Goal: Task Accomplishment & Management: Complete application form

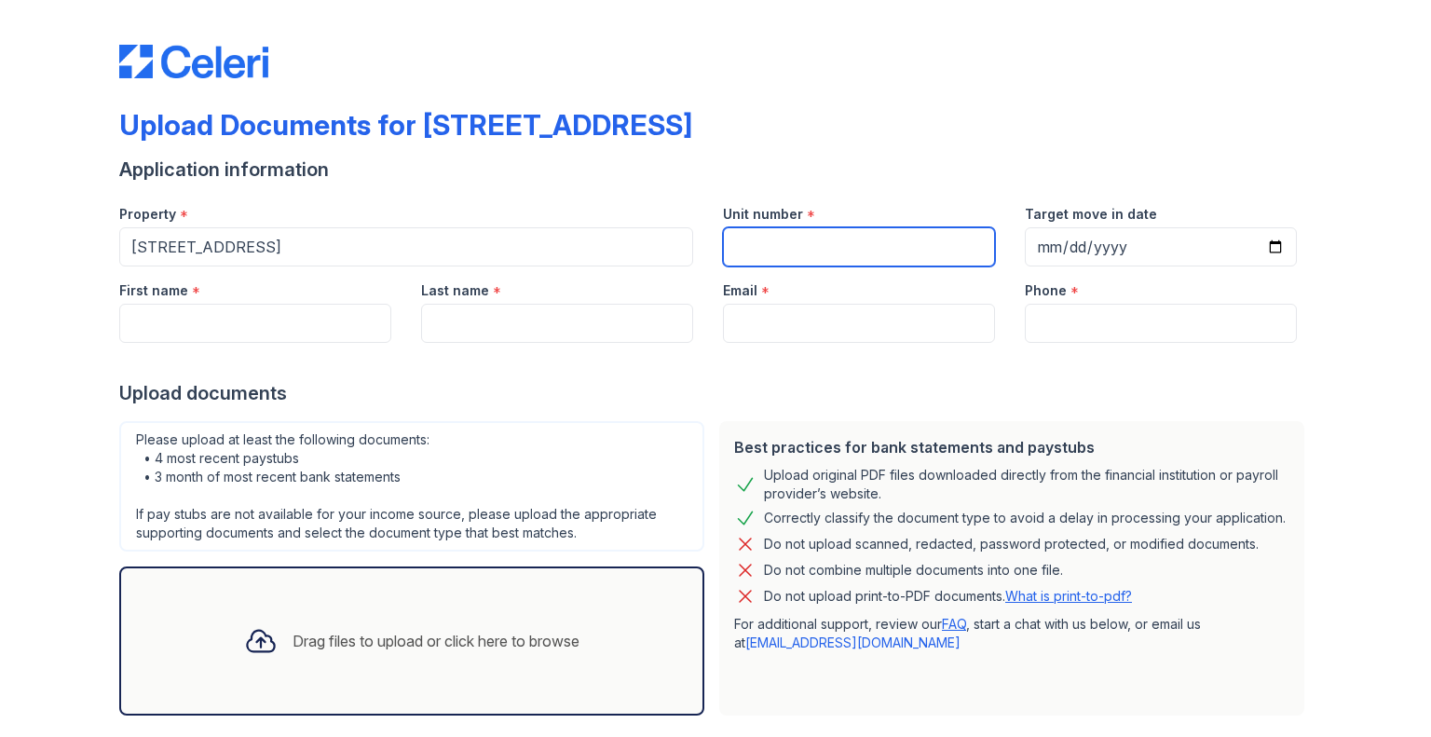
click at [844, 256] on input "Unit number" at bounding box center [859, 246] width 272 height 39
type input "4B"
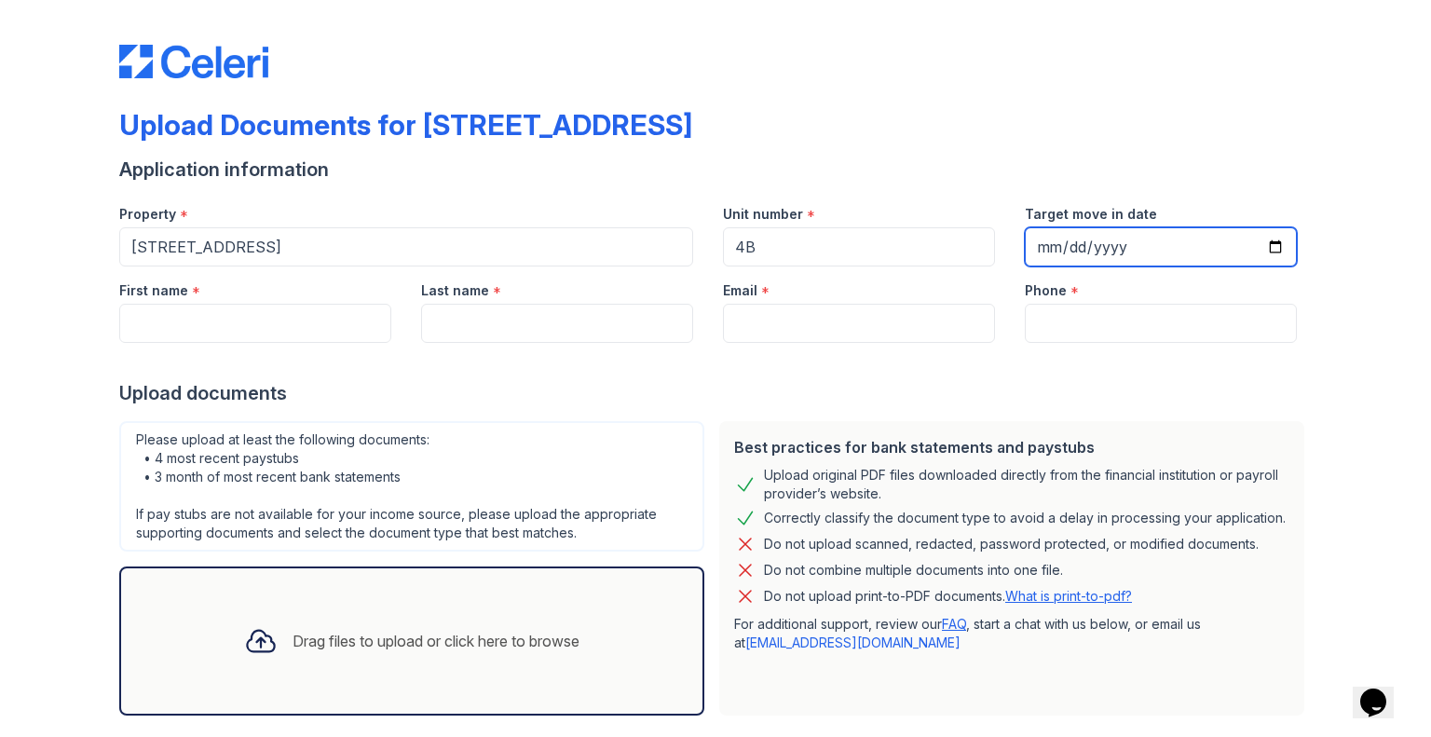
click at [1208, 249] on input "Target move in date" at bounding box center [1161, 246] width 272 height 39
click at [1271, 249] on input "Target move in date" at bounding box center [1161, 246] width 272 height 39
type input "[DATE]"
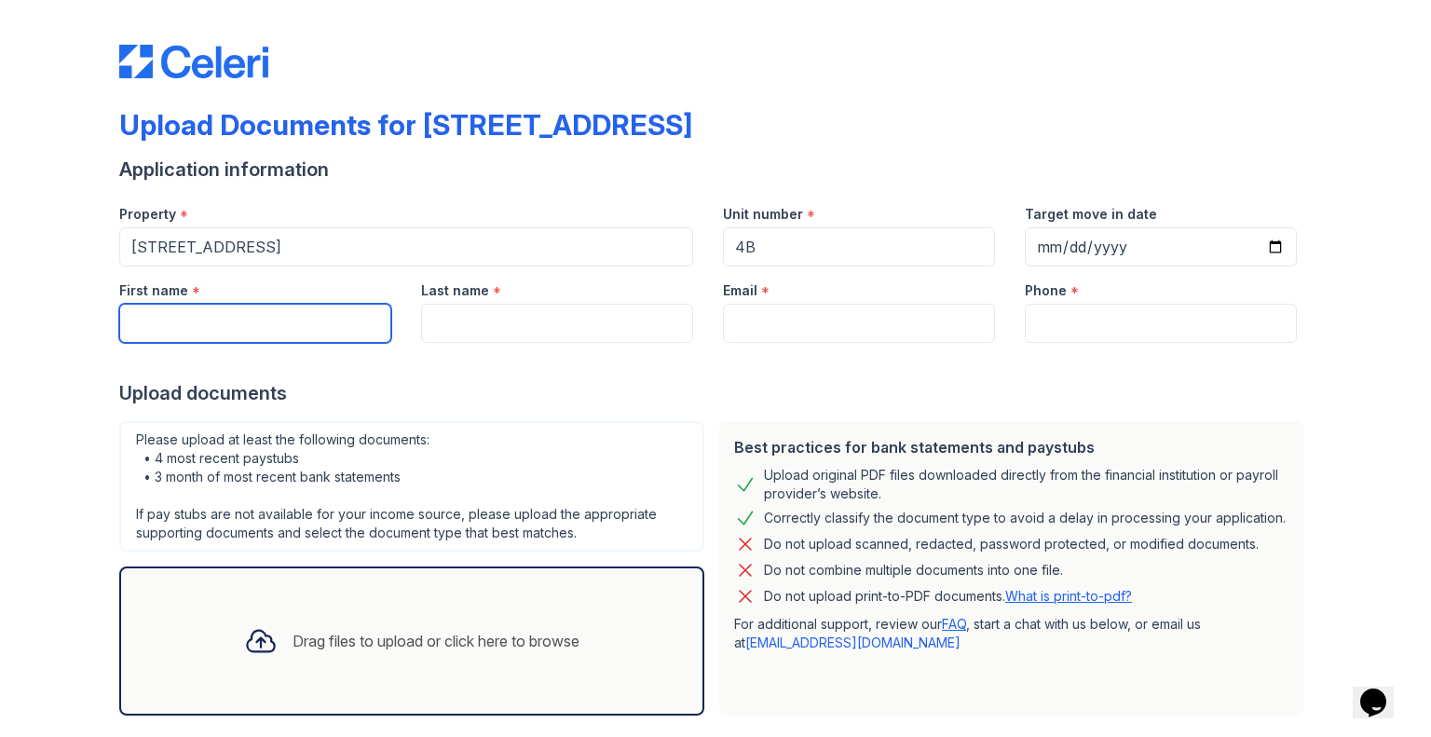
click at [360, 324] on input "First name" at bounding box center [255, 323] width 272 height 39
type input "[PERSON_NAME]"
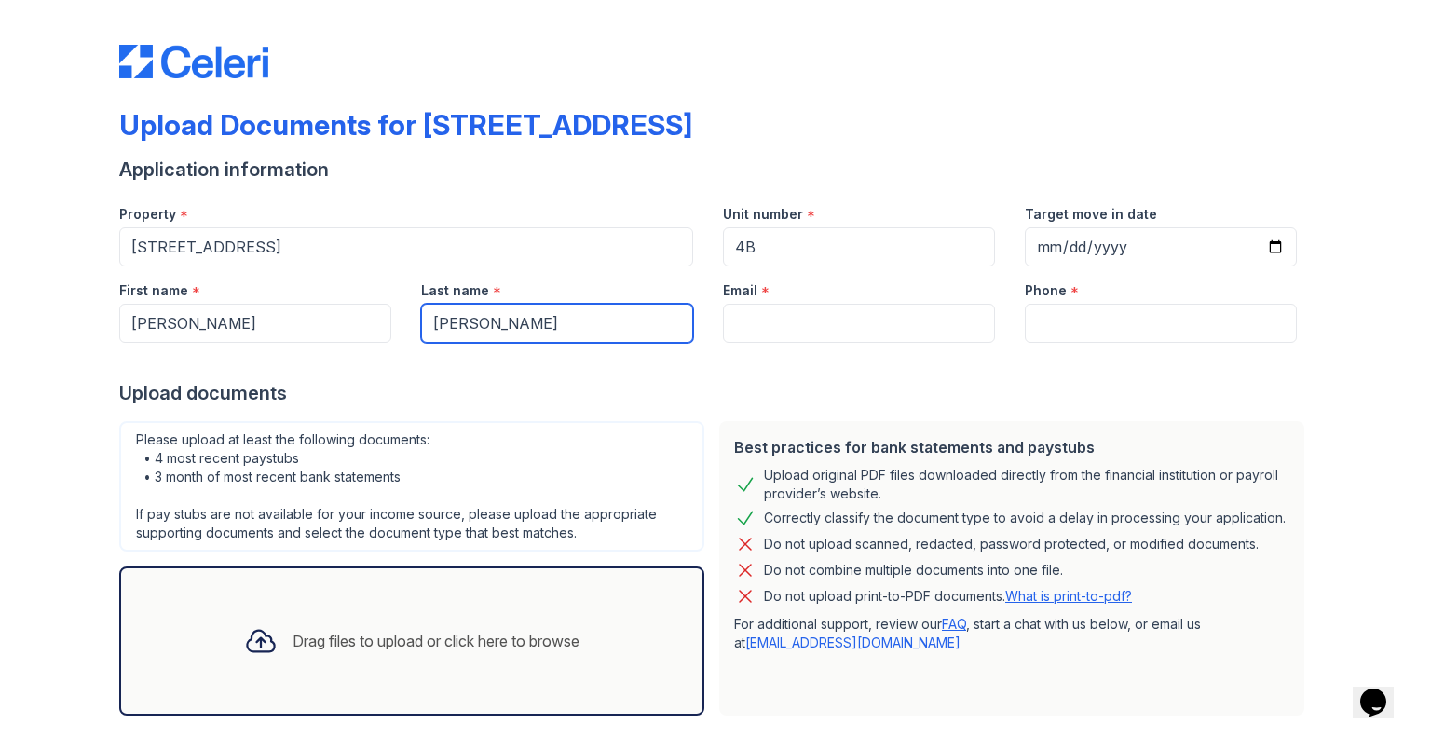
type input "[PERSON_NAME]"
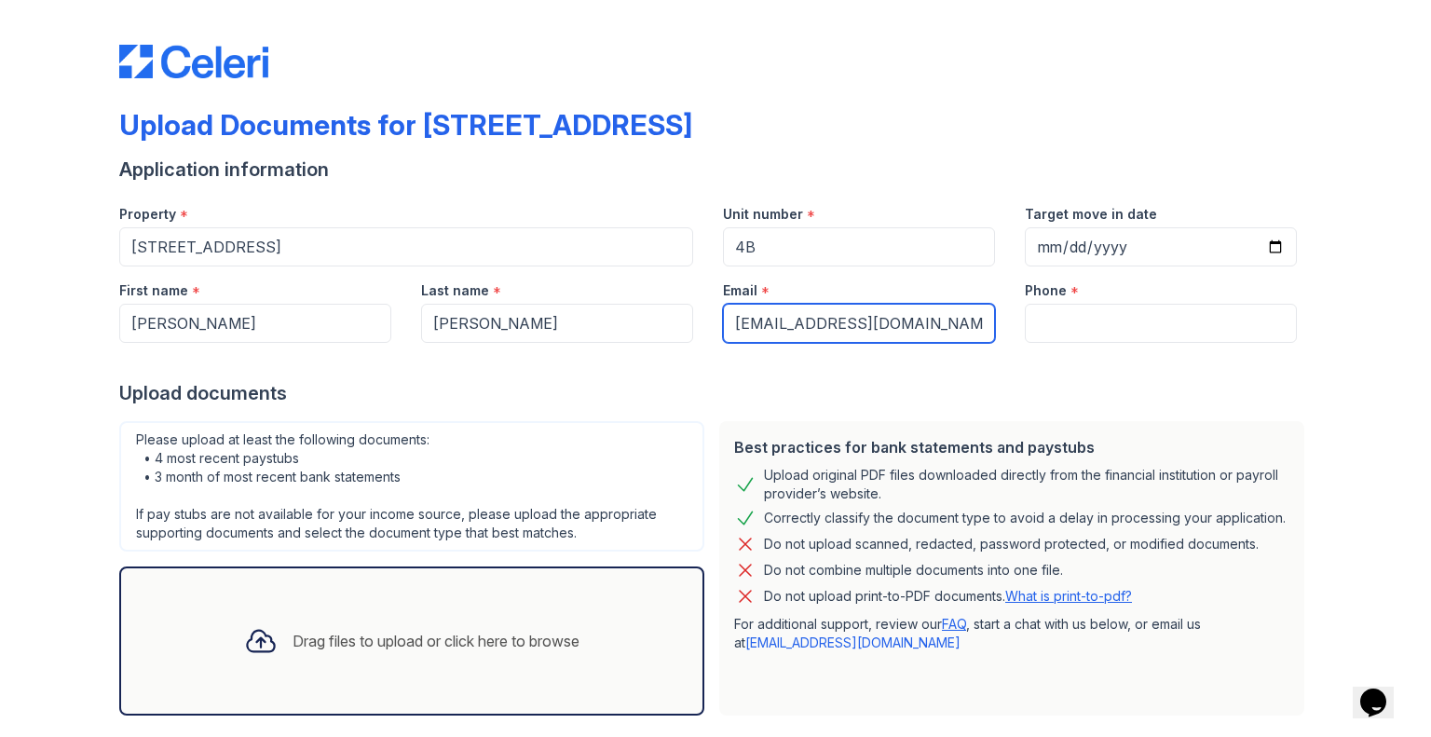
type input "[EMAIL_ADDRESS][DOMAIN_NAME]"
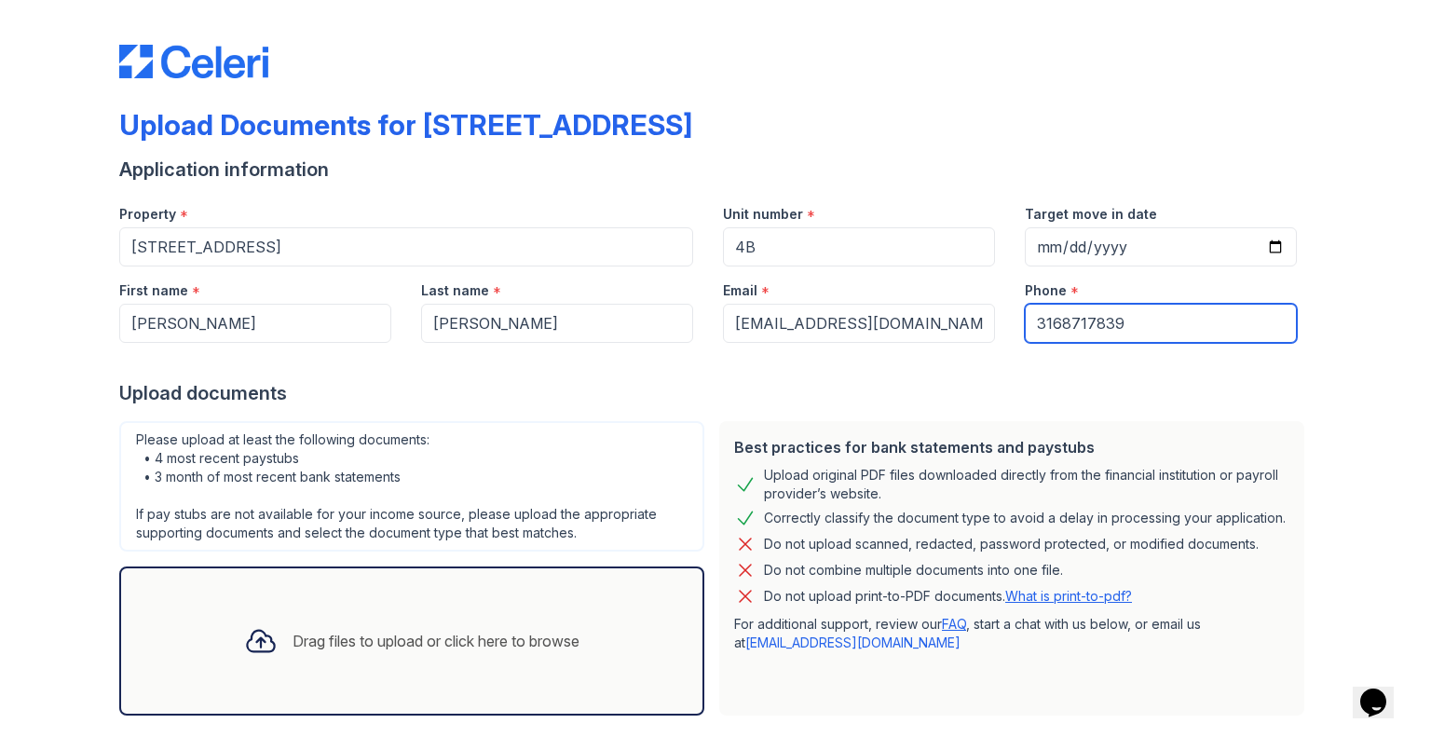
scroll to position [92, 0]
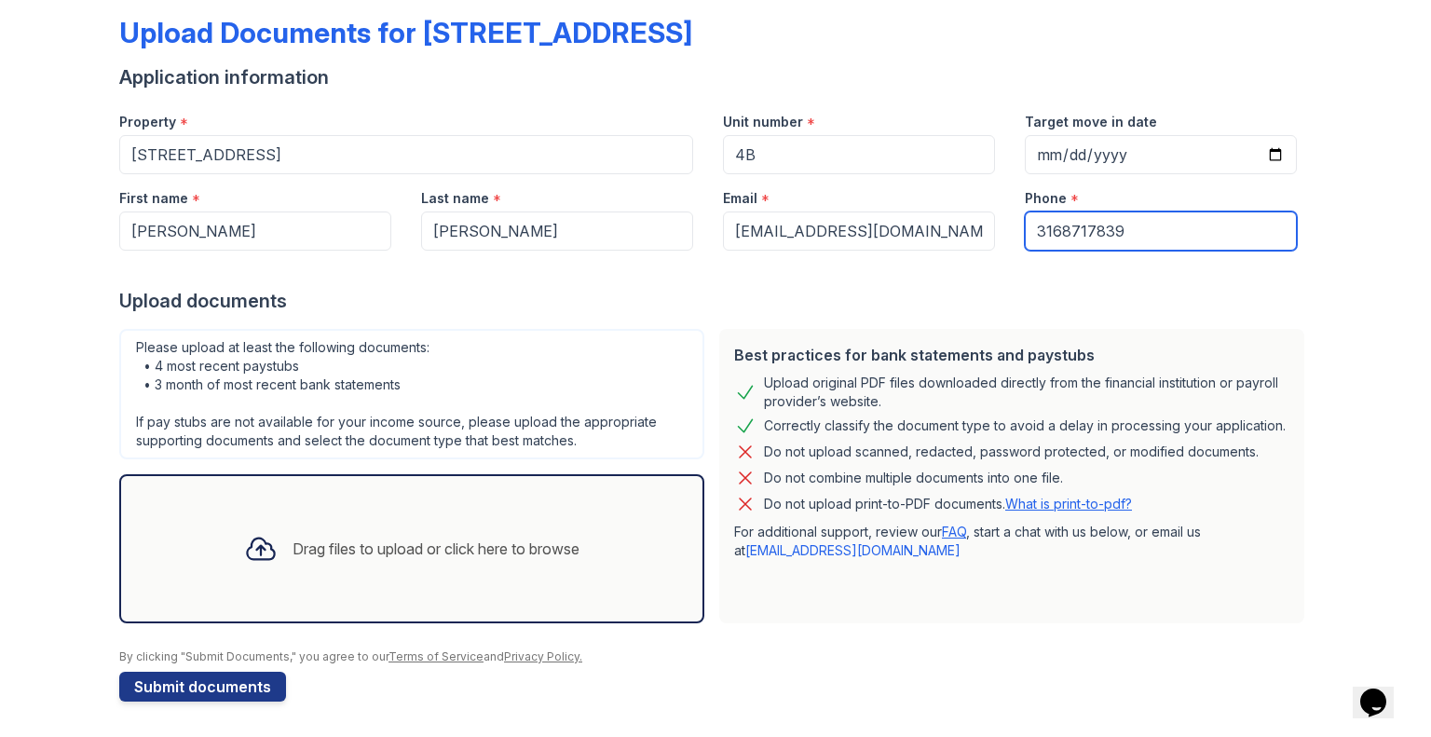
type input "3168717839"
click at [459, 567] on div "Drag files to upload or click here to browse" at bounding box center [411, 548] width 365 height 63
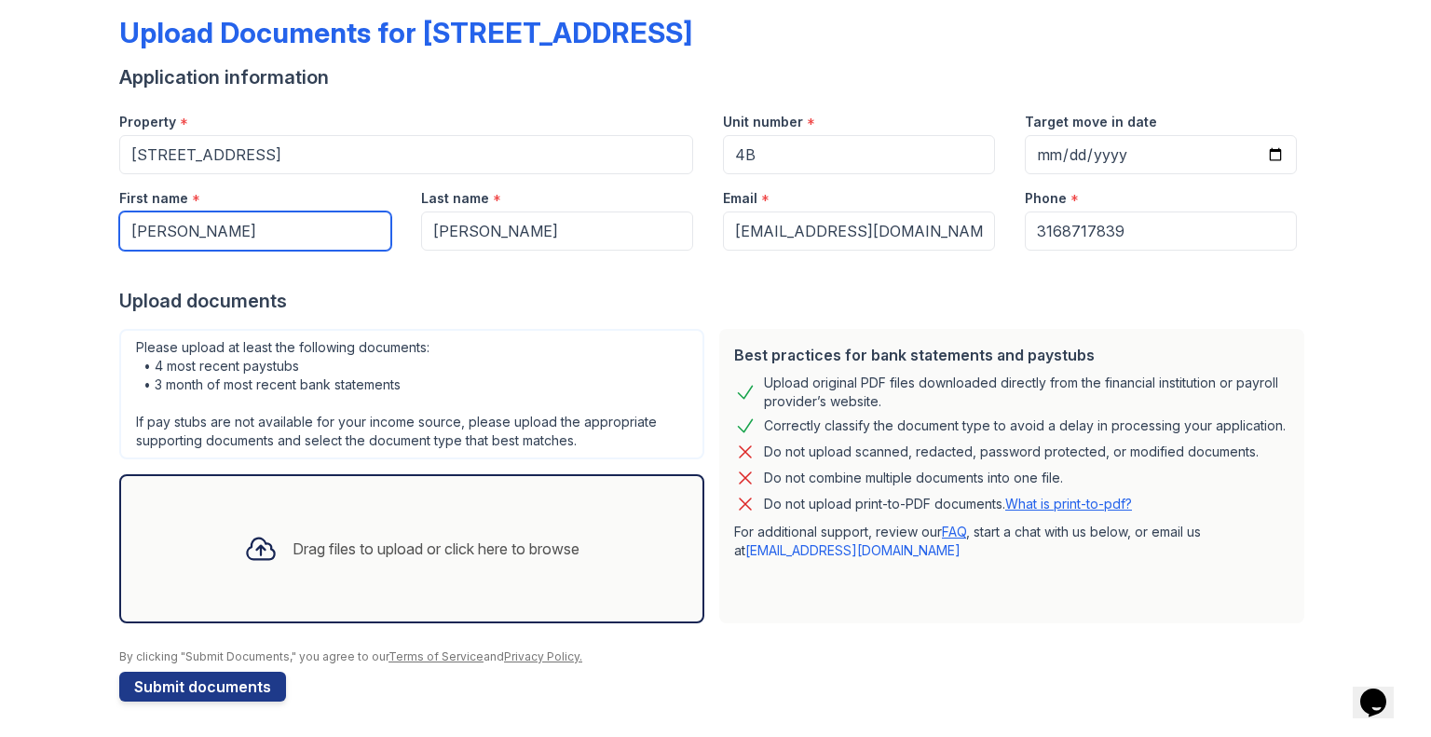
click at [250, 232] on input "[PERSON_NAME]" at bounding box center [255, 231] width 272 height 39
type input "[PERSON_NAME] & [PERSON_NAME]"
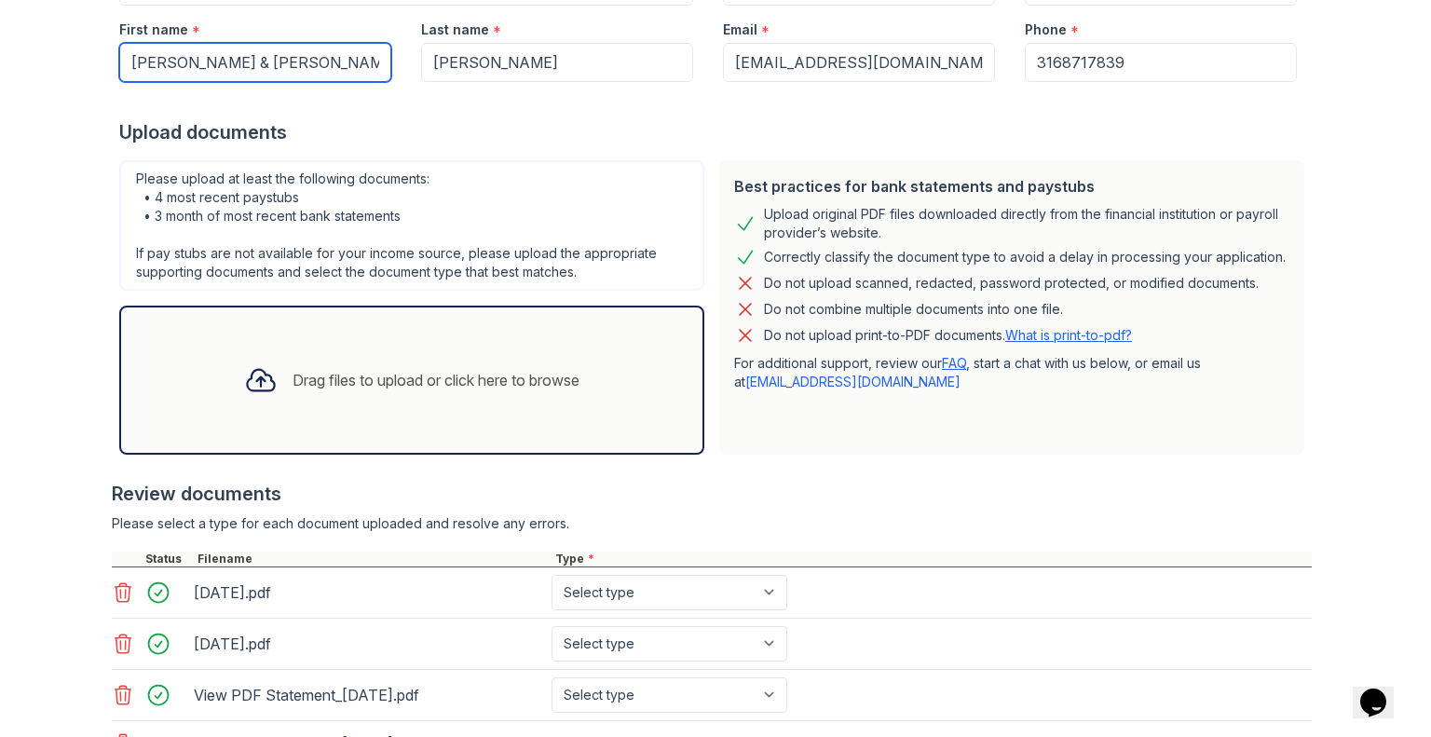
scroll to position [414, 0]
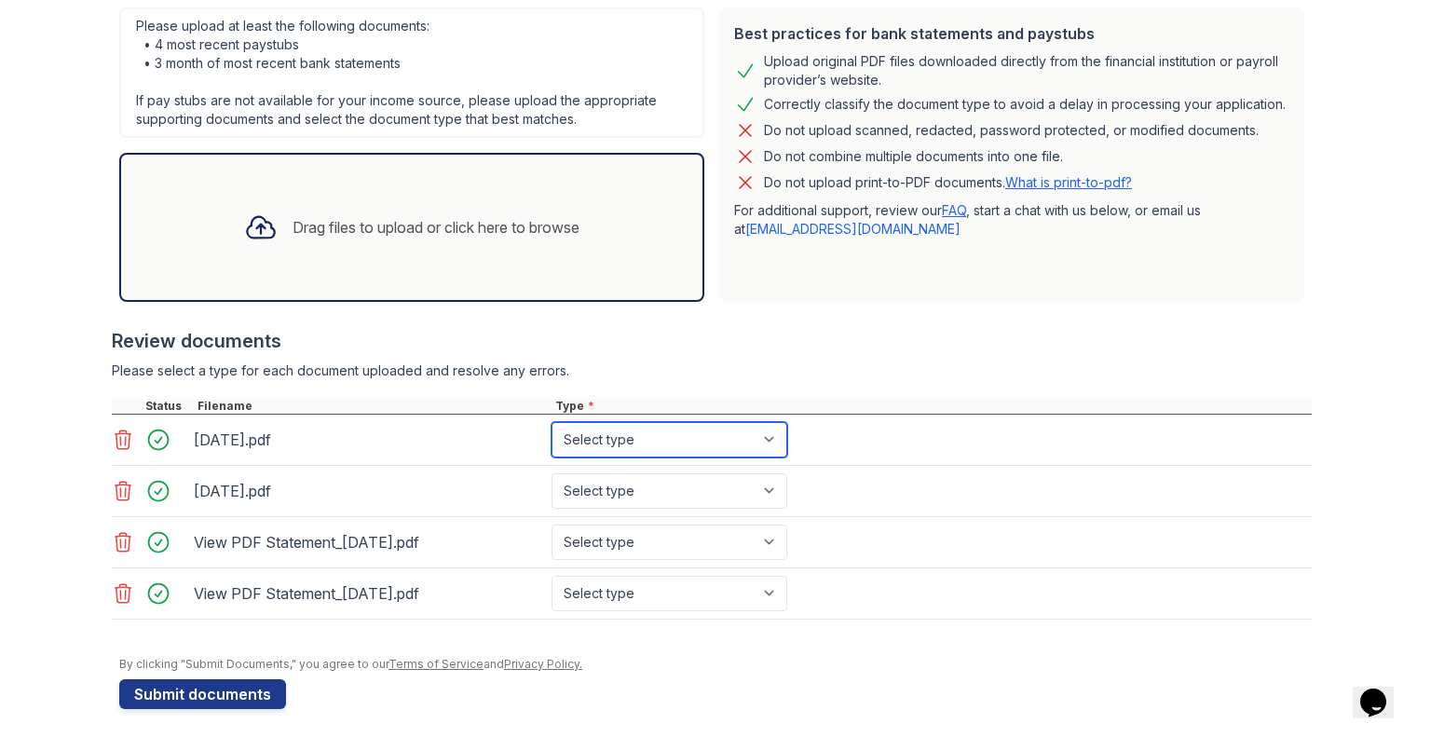
click at [747, 452] on select "Select type Paystub Bank Statement Offer Letter Tax Documents Benefit Award Let…" at bounding box center [670, 439] width 236 height 35
select select "bank_statement"
click at [552, 422] on select "Select type Paystub Bank Statement Offer Letter Tax Documents Benefit Award Let…" at bounding box center [670, 439] width 236 height 35
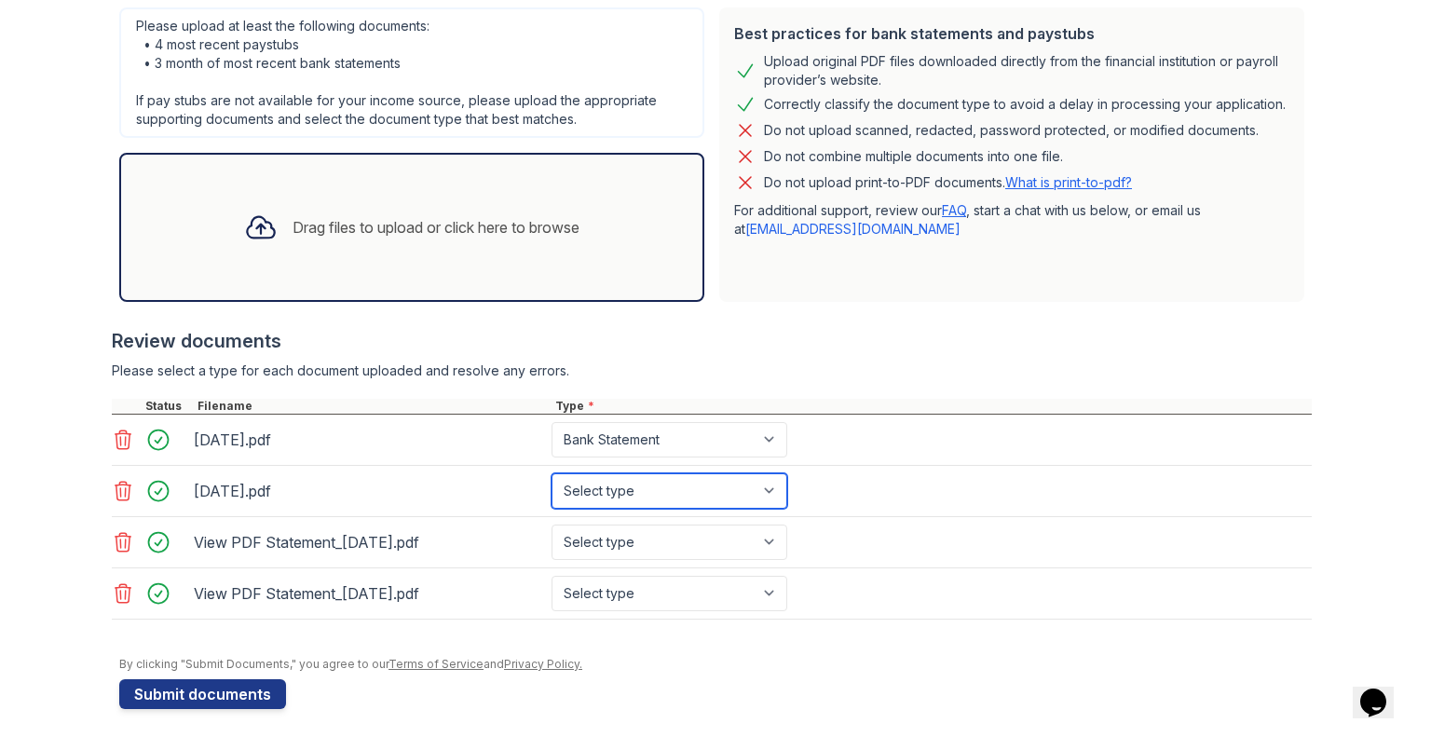
click at [708, 473] on select "Select type Paystub Bank Statement Offer Letter Tax Documents Benefit Award Let…" at bounding box center [670, 490] width 236 height 35
select select "bank_statement"
click at [552, 473] on select "Select type Paystub Bank Statement Offer Letter Tax Documents Benefit Award Let…" at bounding box center [670, 490] width 236 height 35
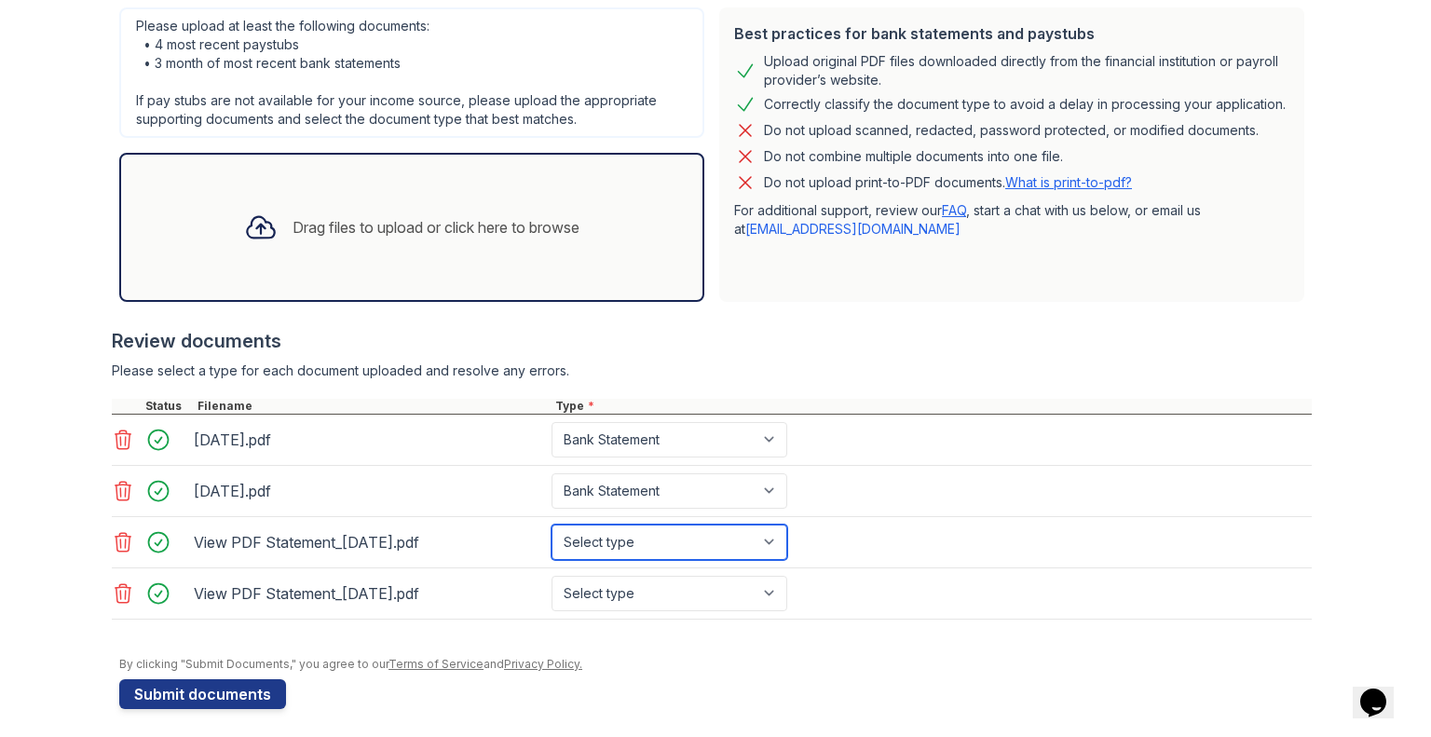
click at [679, 550] on select "Select type Paystub Bank Statement Offer Letter Tax Documents Benefit Award Let…" at bounding box center [670, 542] width 236 height 35
select select "bank_statement"
click at [552, 525] on select "Select type Paystub Bank Statement Offer Letter Tax Documents Benefit Award Let…" at bounding box center [670, 542] width 236 height 35
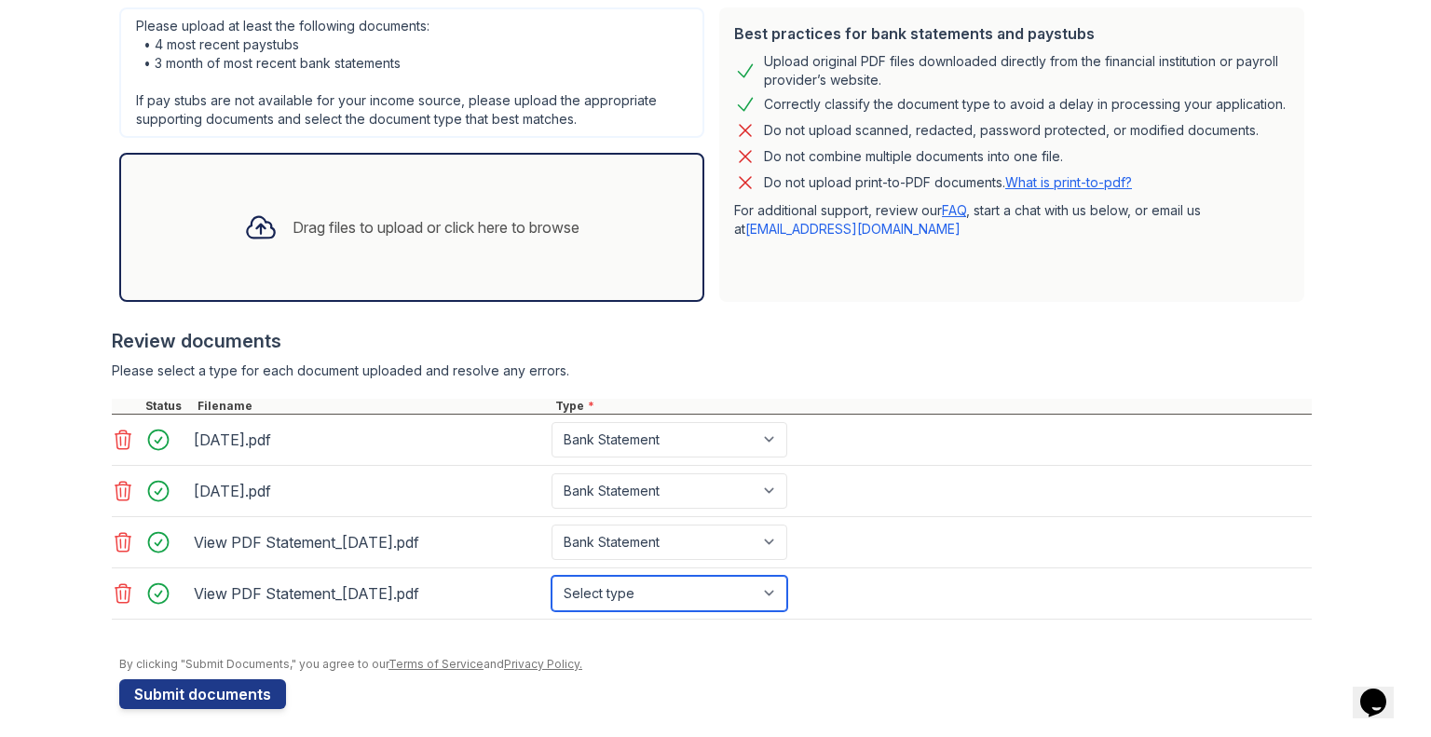
click at [678, 602] on select "Select type Paystub Bank Statement Offer Letter Tax Documents Benefit Award Let…" at bounding box center [670, 593] width 236 height 35
select select "bank_statement"
click at [552, 576] on select "Select type Paystub Bank Statement Offer Letter Tax Documents Benefit Award Let…" at bounding box center [670, 593] width 236 height 35
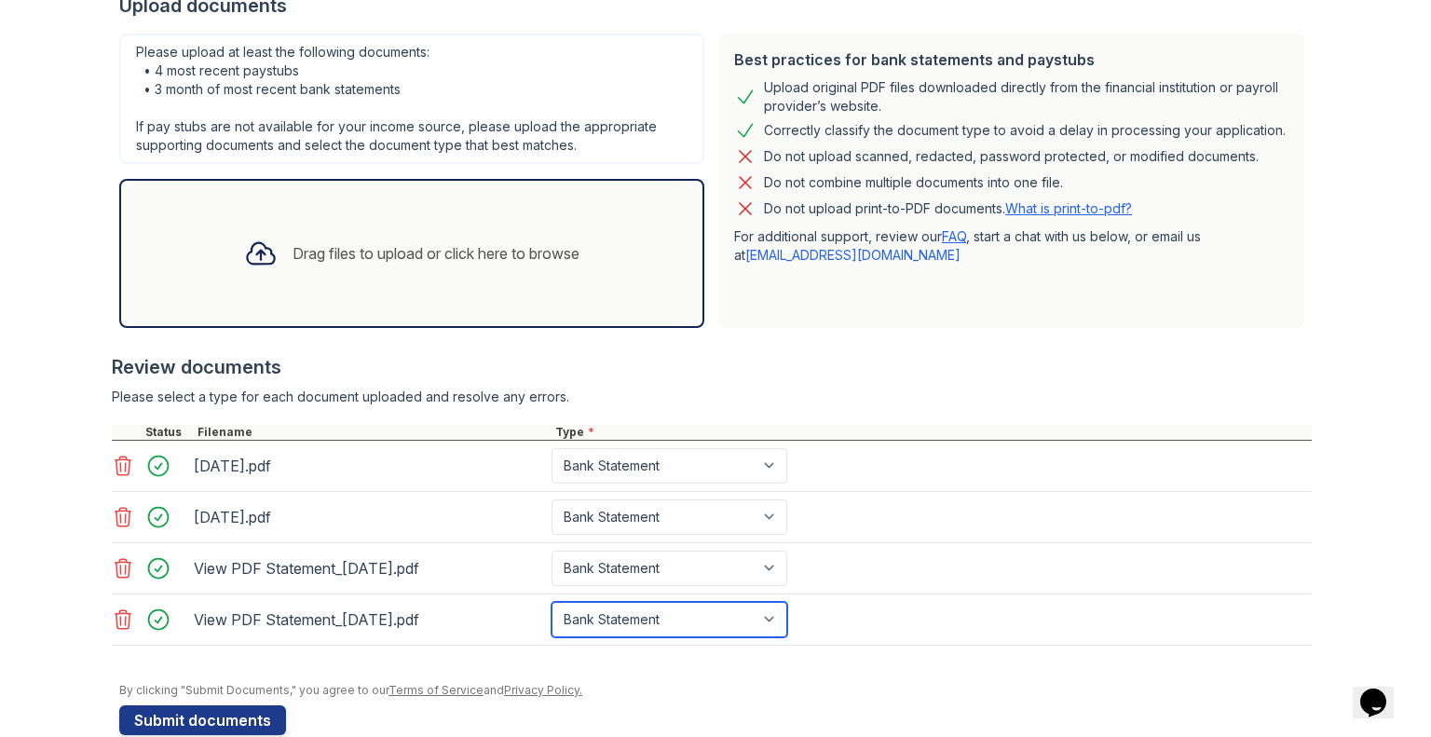
scroll to position [0, 0]
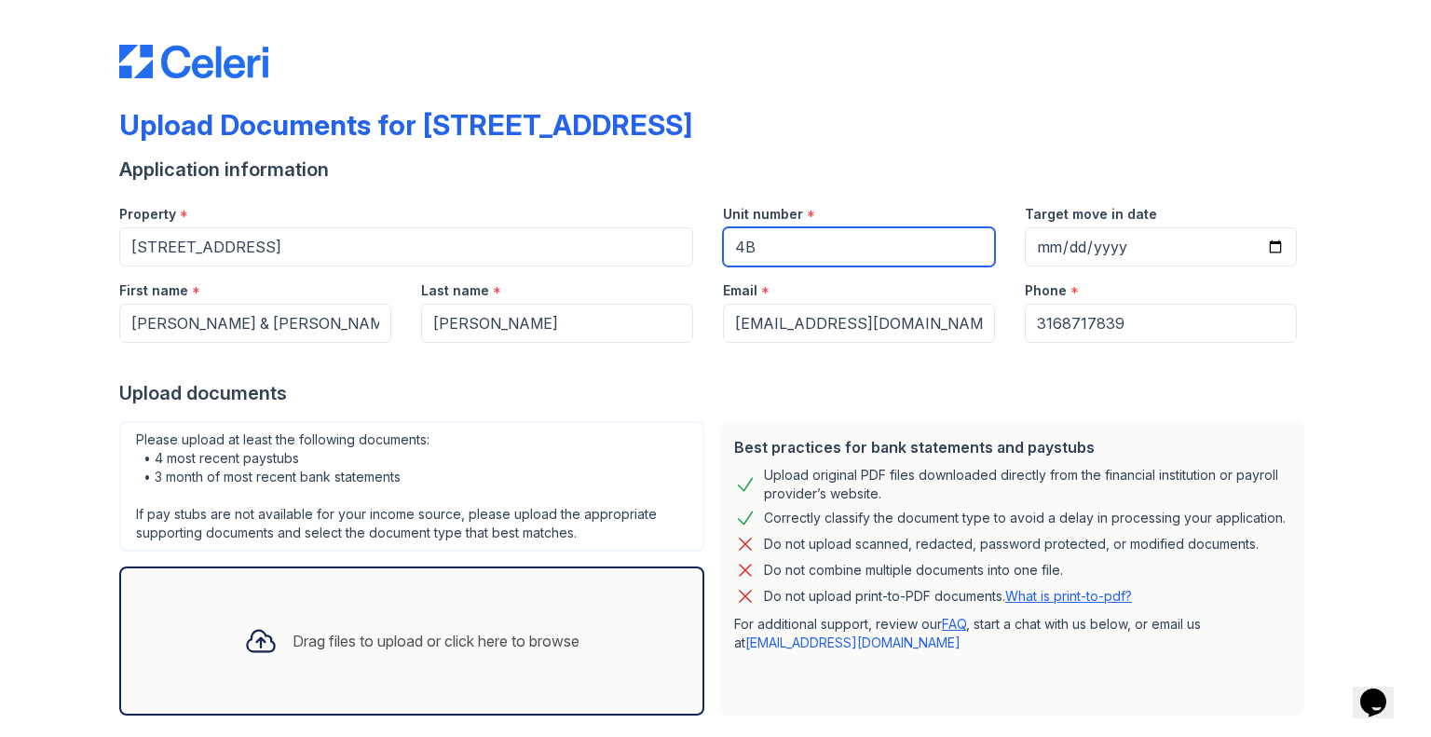
click at [839, 236] on input "4B" at bounding box center [859, 246] width 272 height 39
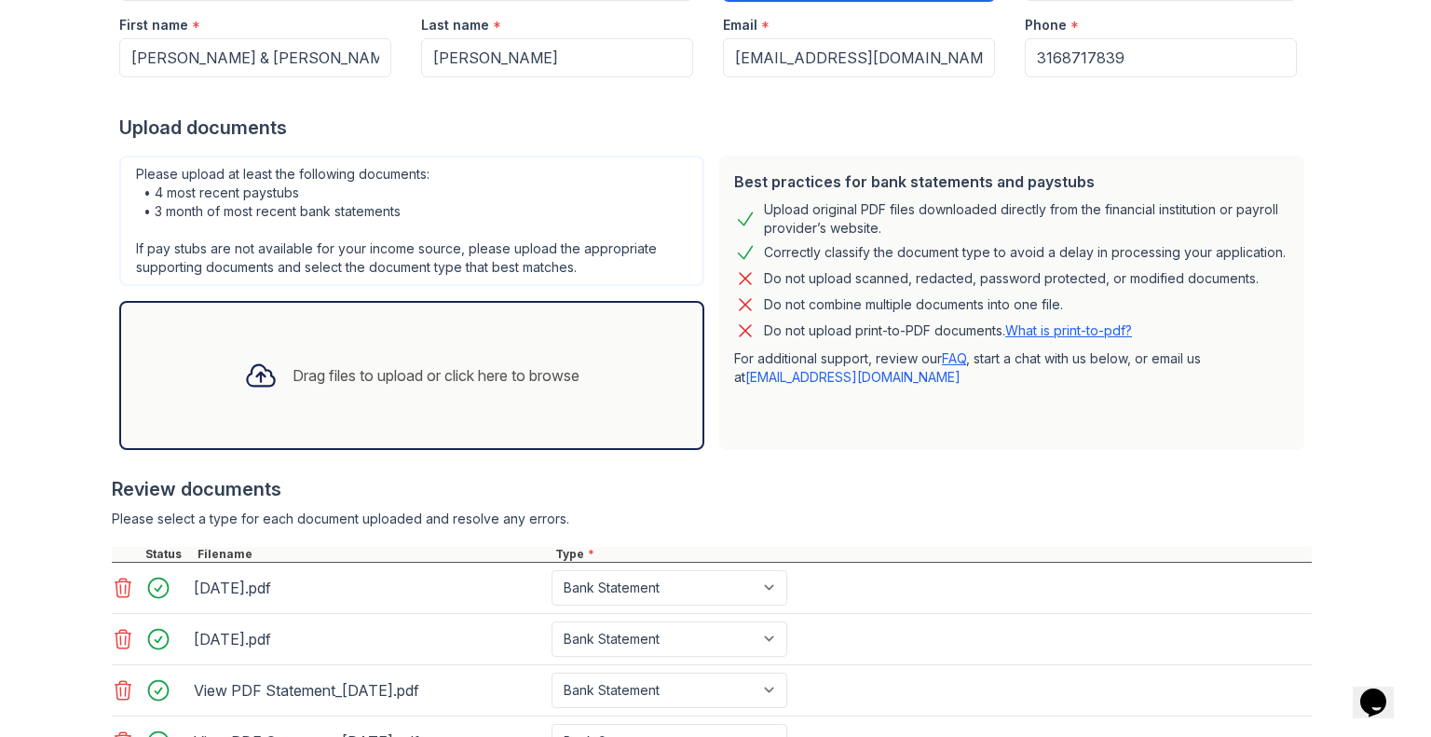
scroll to position [418, 0]
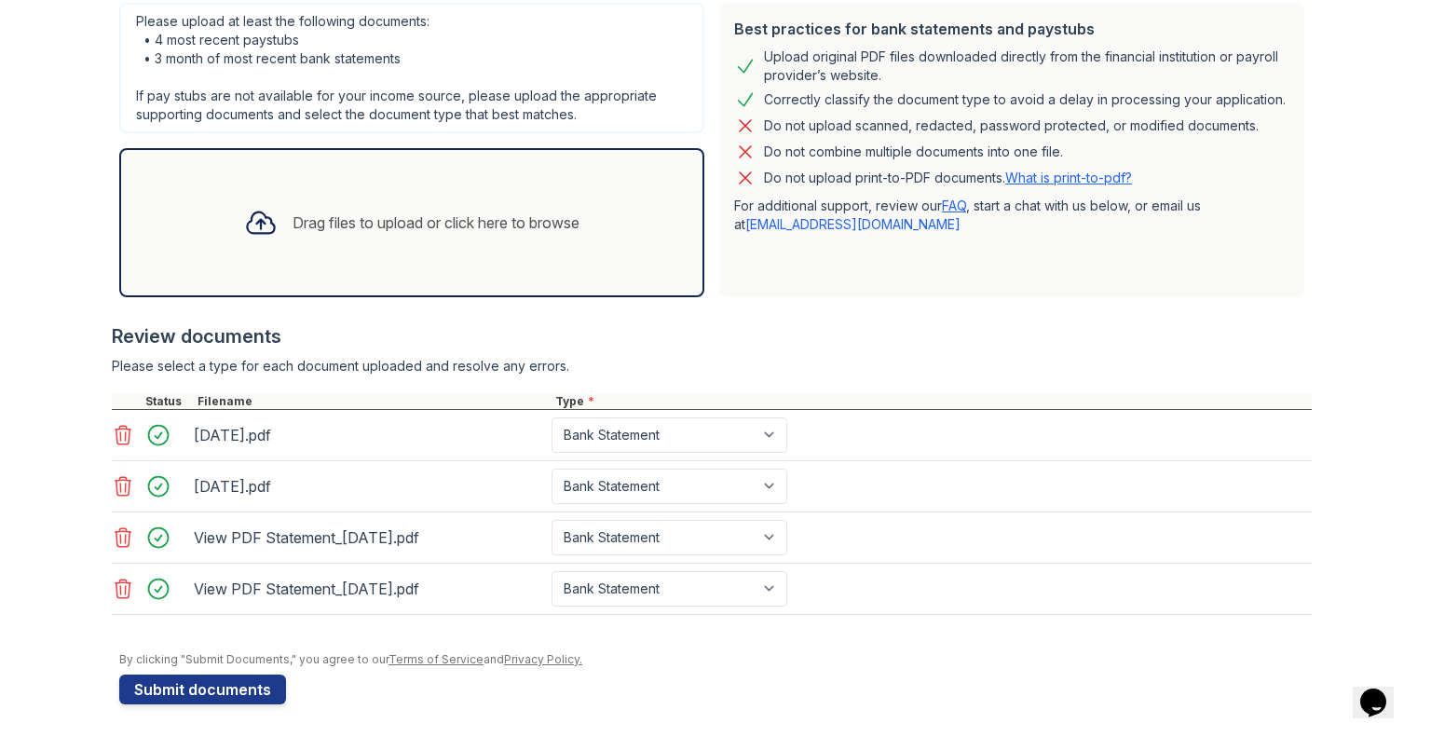
type input "4B or 4E"
click at [2, 649] on main "Upload Documents for [STREET_ADDRESS] Application information Property * [STREE…" at bounding box center [715, 368] width 1431 height 737
click at [242, 675] on button "Submit documents" at bounding box center [202, 690] width 167 height 30
